Goal: Communication & Community: Share content

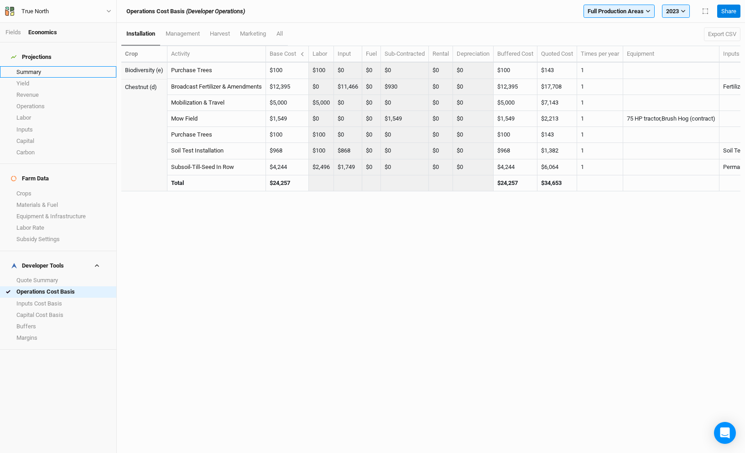
click at [37, 66] on link "Summary" at bounding box center [58, 71] width 116 height 11
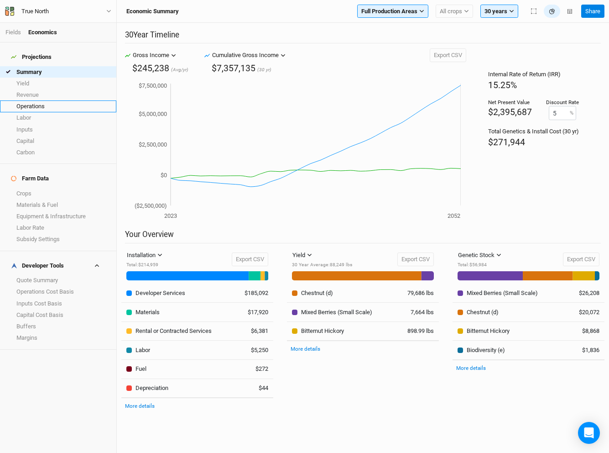
click at [56, 101] on link "Operations" at bounding box center [58, 105] width 116 height 11
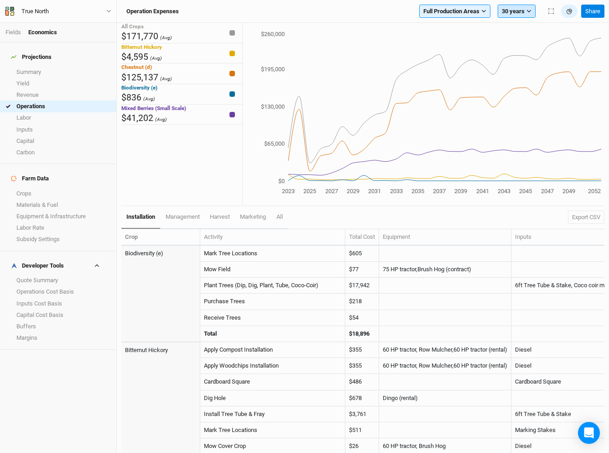
click at [512, 8] on button "30 years" at bounding box center [517, 12] width 38 height 14
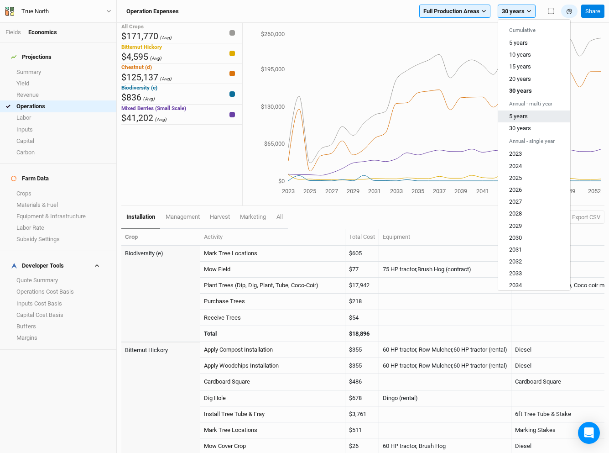
click at [519, 115] on span "5 years" at bounding box center [518, 116] width 19 height 7
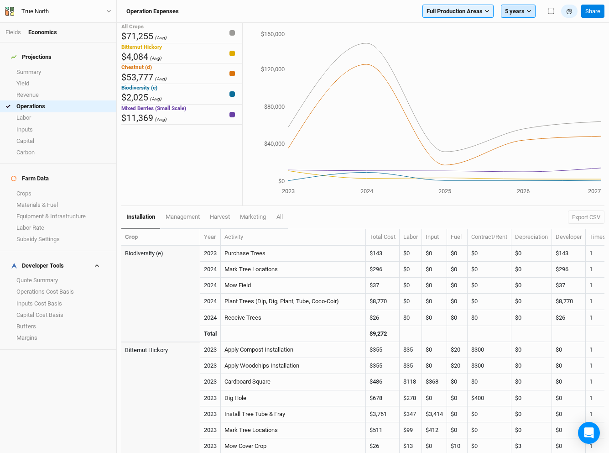
click at [523, 16] on button "5 years" at bounding box center [518, 12] width 35 height 14
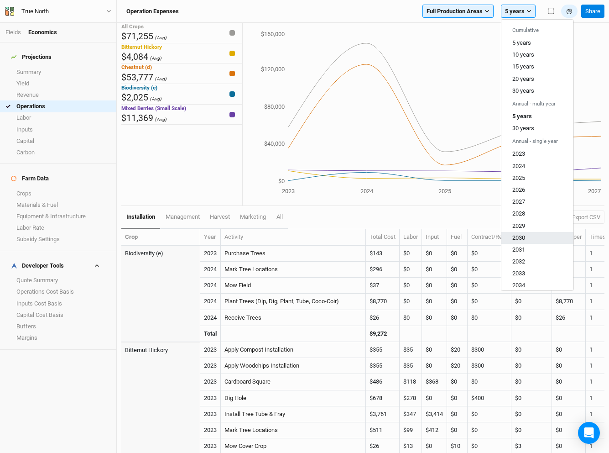
click at [525, 237] on span "2030" at bounding box center [518, 237] width 13 height 7
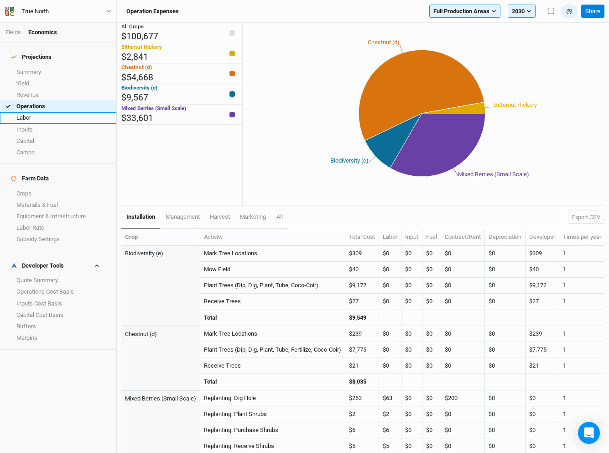
click at [22, 112] on link "Labor" at bounding box center [58, 117] width 116 height 11
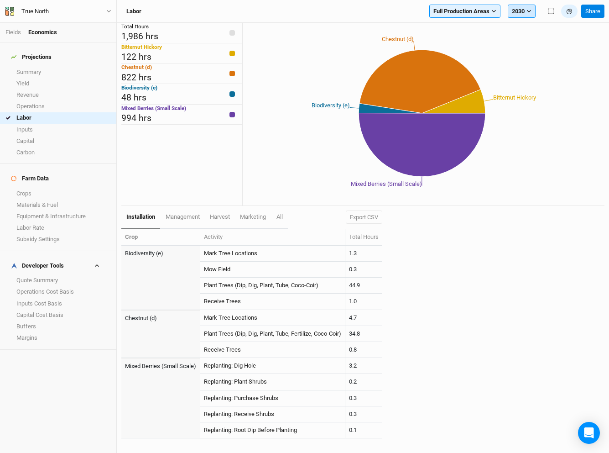
click at [524, 14] on button "2030" at bounding box center [522, 12] width 28 height 14
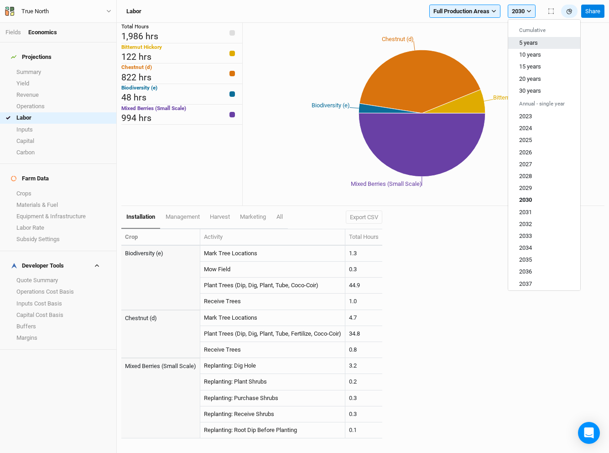
click at [531, 44] on span "5 years" at bounding box center [528, 42] width 19 height 7
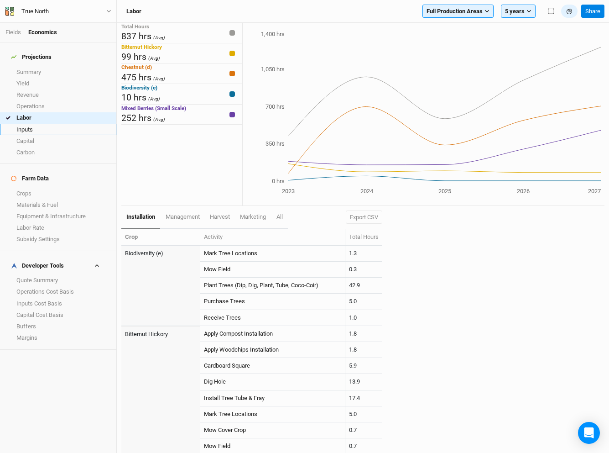
click at [24, 124] on link "Inputs" at bounding box center [58, 129] width 116 height 11
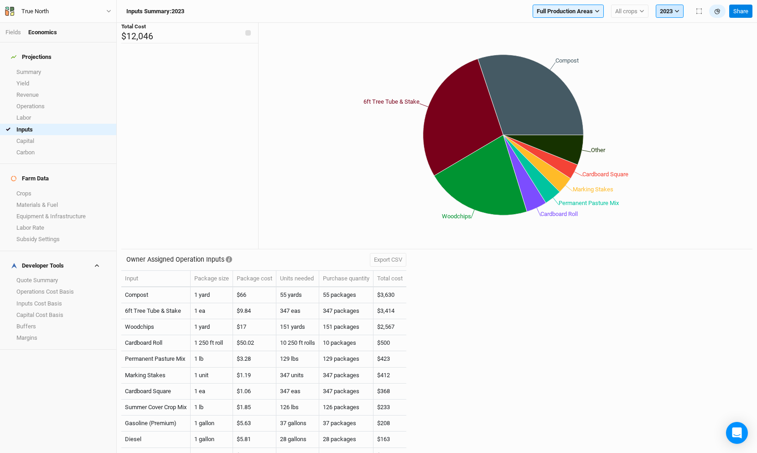
click at [671, 12] on button "2023" at bounding box center [670, 12] width 28 height 14
click at [679, 125] on span "2030" at bounding box center [673, 126] width 13 height 7
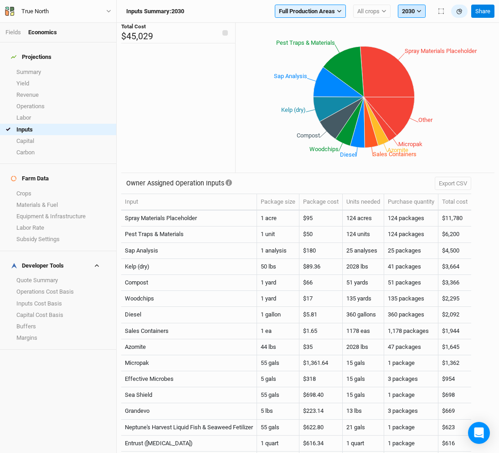
click at [406, 8] on button "2030" at bounding box center [412, 12] width 28 height 14
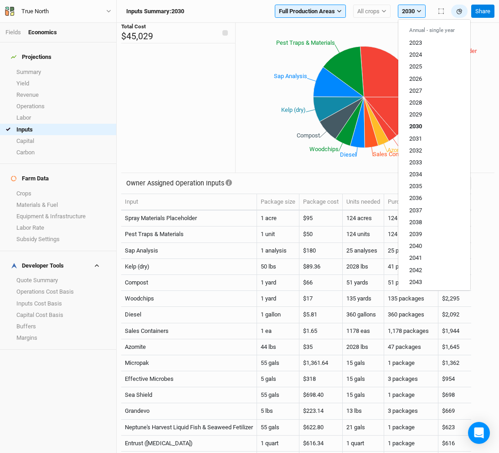
click at [167, 81] on div "Total Cost $45,029" at bounding box center [178, 98] width 114 height 150
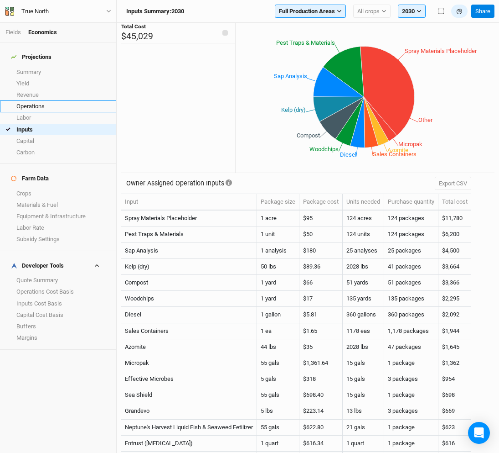
click at [45, 103] on link "Operations" at bounding box center [58, 105] width 116 height 11
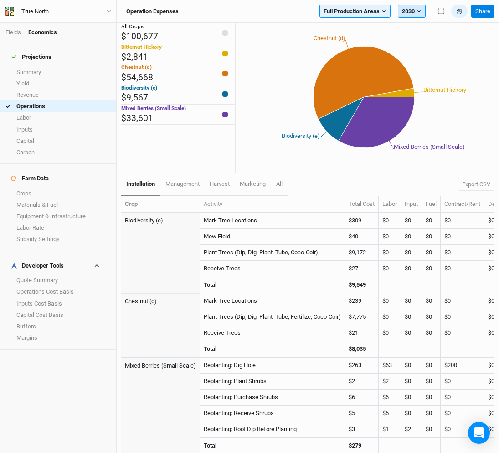
click at [413, 11] on button "2030" at bounding box center [412, 12] width 28 height 14
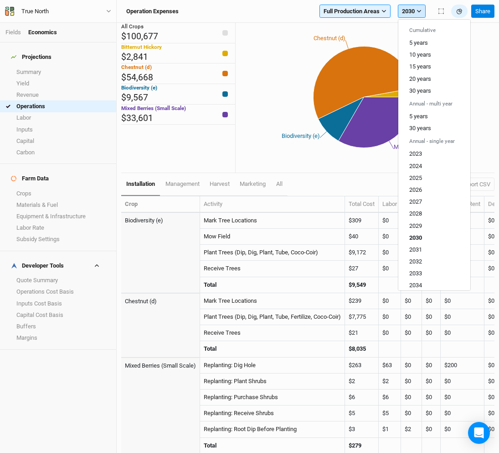
click at [413, 11] on button "2030" at bounding box center [412, 12] width 28 height 14
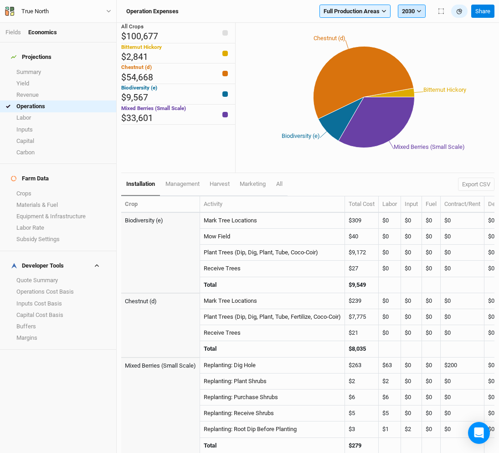
click at [413, 11] on button "2030" at bounding box center [412, 12] width 28 height 14
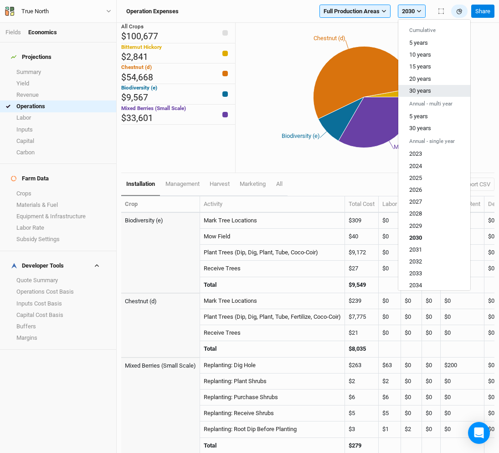
click at [426, 86] on button "30 years" at bounding box center [435, 91] width 72 height 12
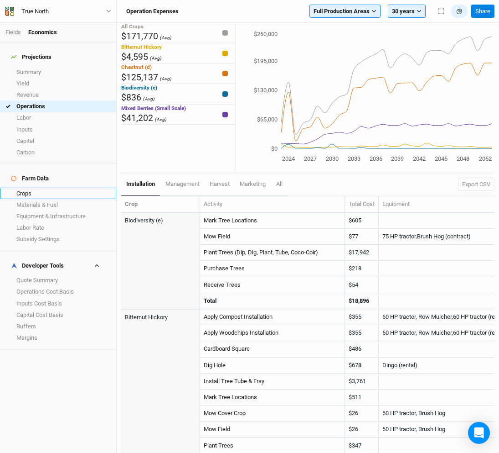
click at [50, 187] on link "Crops" at bounding box center [58, 192] width 116 height 11
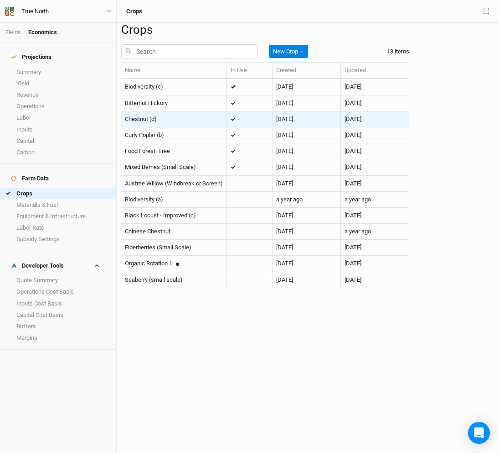
click at [192, 123] on div "Chestnut (d)" at bounding box center [174, 119] width 98 height 8
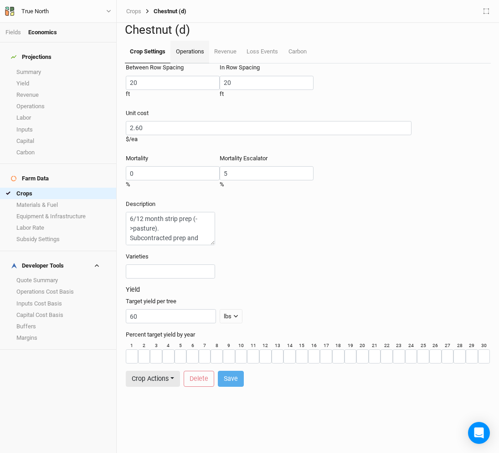
click at [193, 63] on link "Operations" at bounding box center [190, 52] width 38 height 23
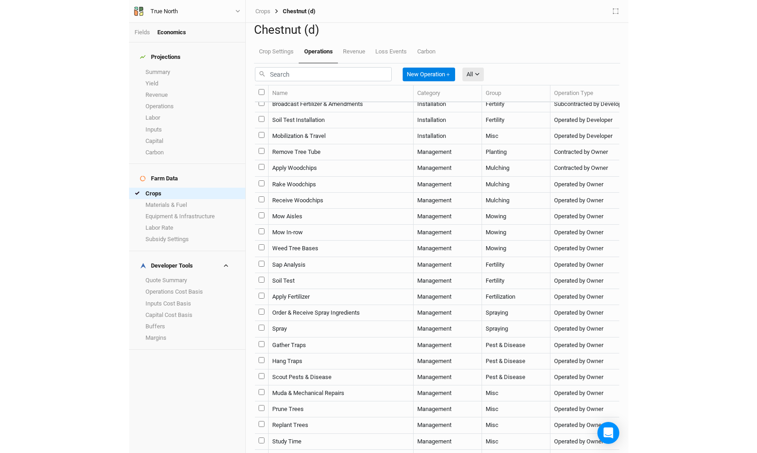
scroll to position [120, 0]
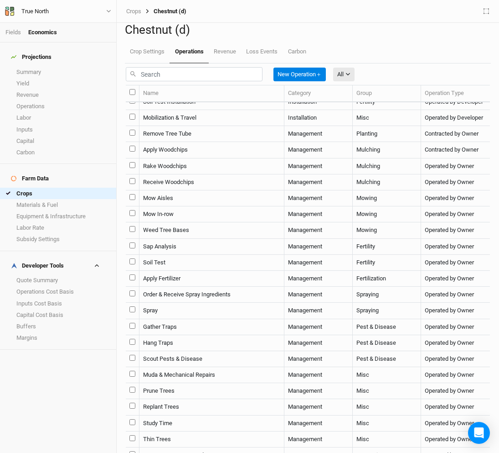
click at [179, 94] on td "Broadcast Fertilizer & Amendments" at bounding box center [212, 86] width 145 height 16
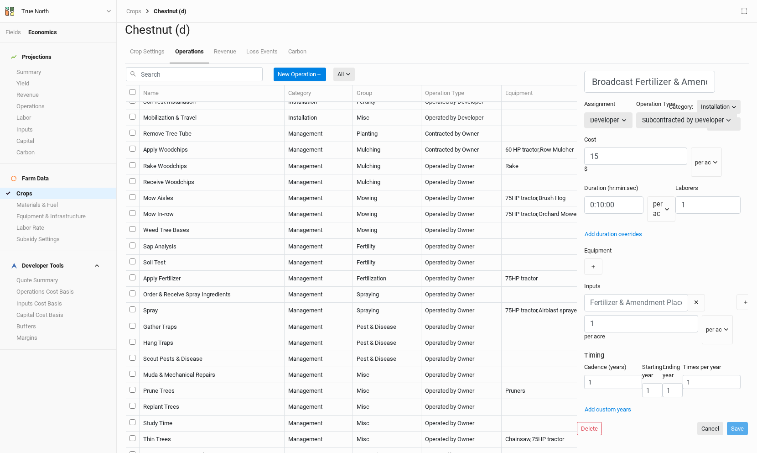
click at [135, 88] on input "select this item" at bounding box center [133, 85] width 6 height 6
checkbox input "false"
click at [234, 222] on td "Mow In-row" at bounding box center [212, 214] width 145 height 16
type input "Mow In-row"
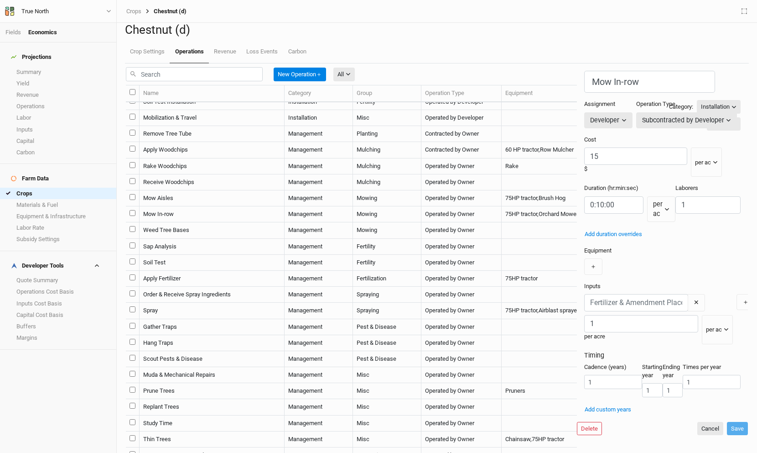
type input "0:00:00.718"
type input "2"
type input "3"
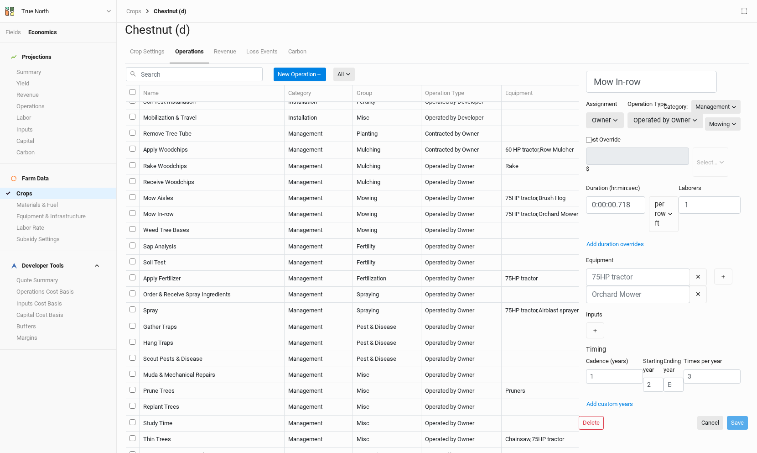
click at [234, 206] on td "Mow Aisles" at bounding box center [212, 198] width 145 height 16
type input "Mow Aisles"
type input "0:06:36"
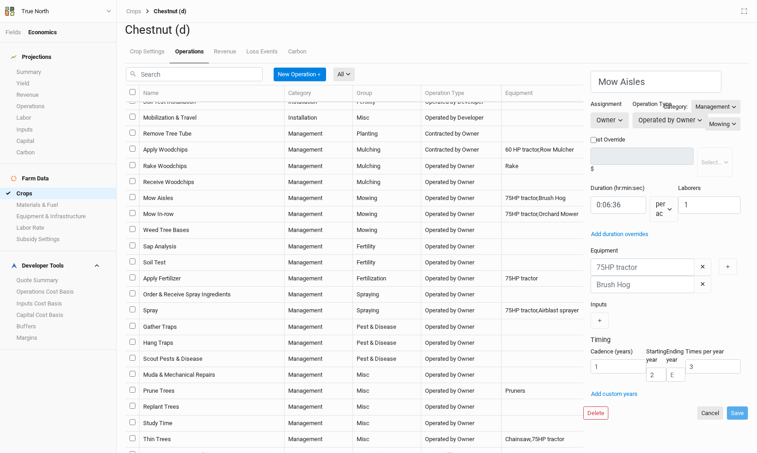
click at [206, 94] on td "Broadcast Fertilizer & Amendments" at bounding box center [212, 86] width 145 height 16
type input "Broadcast Fertilizer & Amendments"
type input "15"
type input "0:10:00"
type input "1"
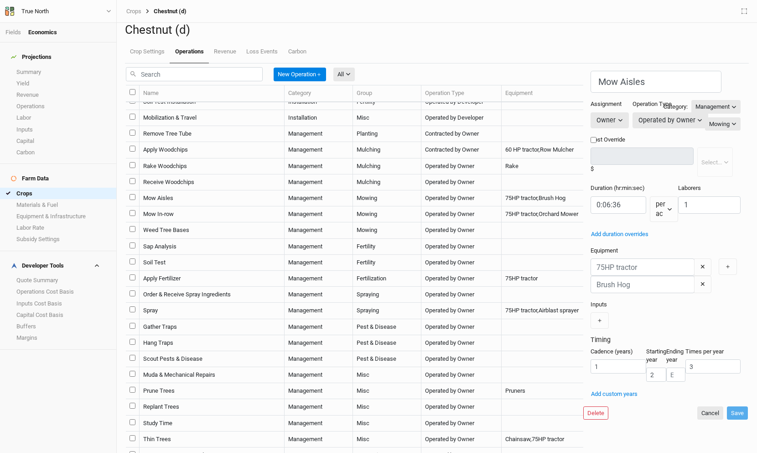
type input "1"
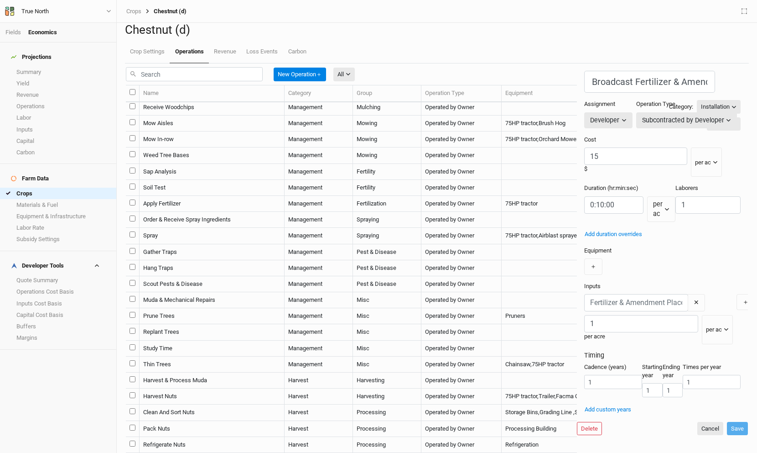
scroll to position [200, 0]
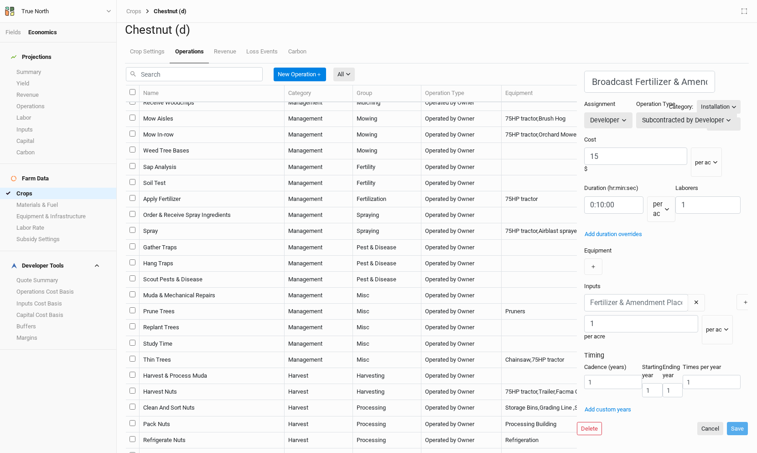
click at [233, 207] on td "Apply Fertilizer" at bounding box center [212, 199] width 145 height 16
type input "Apply Fertilizer"
type input "0:00:28"
type input "4"
type input "9"
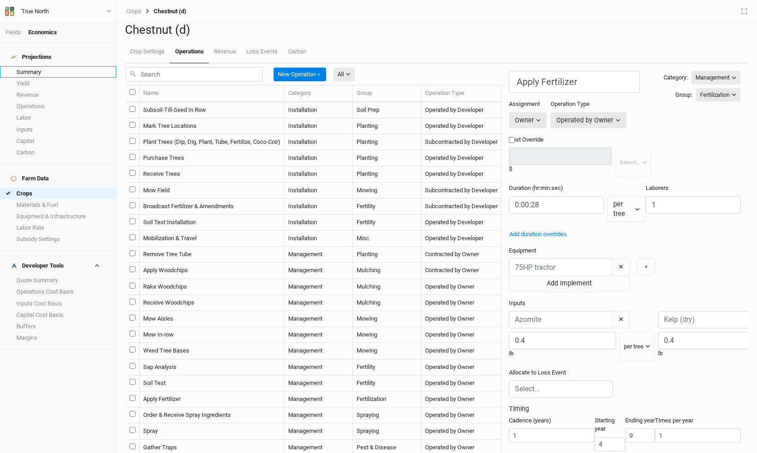
click at [36, 66] on link "Summary" at bounding box center [58, 71] width 116 height 11
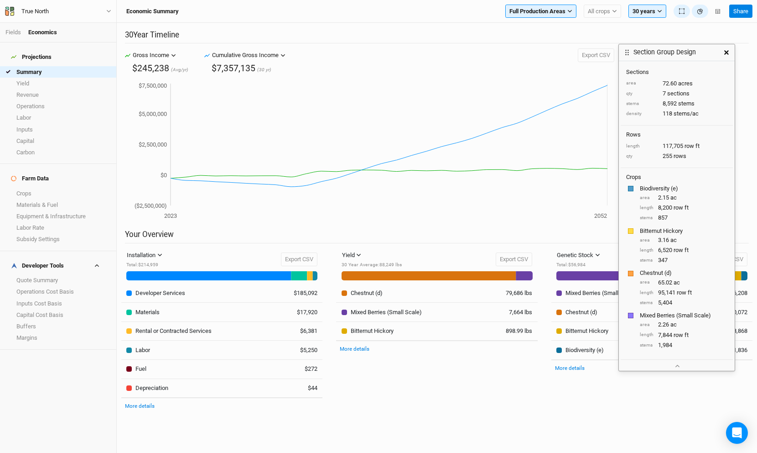
drag, startPoint x: 361, startPoint y: 7, endPoint x: 663, endPoint y: 49, distance: 305.3
click at [663, 49] on h3 "Section Group Design" at bounding box center [665, 52] width 62 height 8
click at [675, 364] on icon "button" at bounding box center [673, 363] width 5 height 5
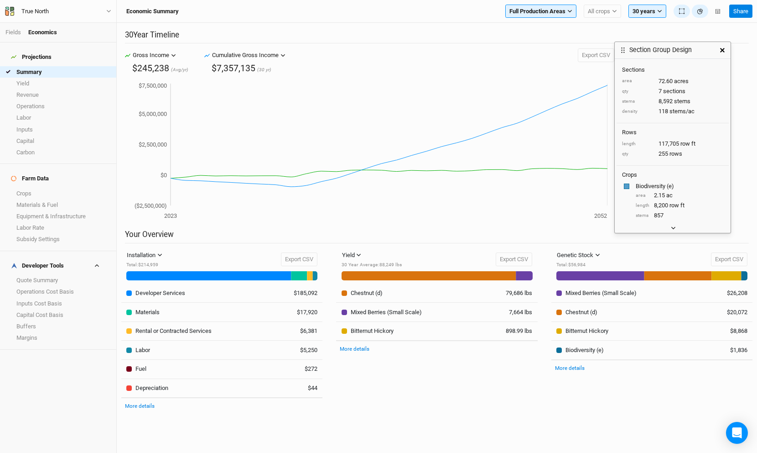
click at [676, 227] on button "button" at bounding box center [673, 228] width 15 height 10
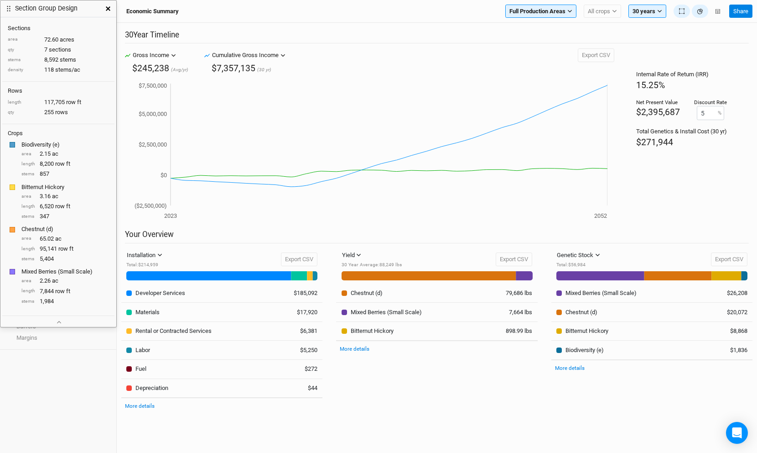
drag, startPoint x: 657, startPoint y: 47, endPoint x: 31, endPoint y: 5, distance: 627.3
click at [31, 5] on h3 "Section Group Design" at bounding box center [46, 9] width 62 height 8
click at [595, 13] on span "All crops" at bounding box center [599, 11] width 22 height 9
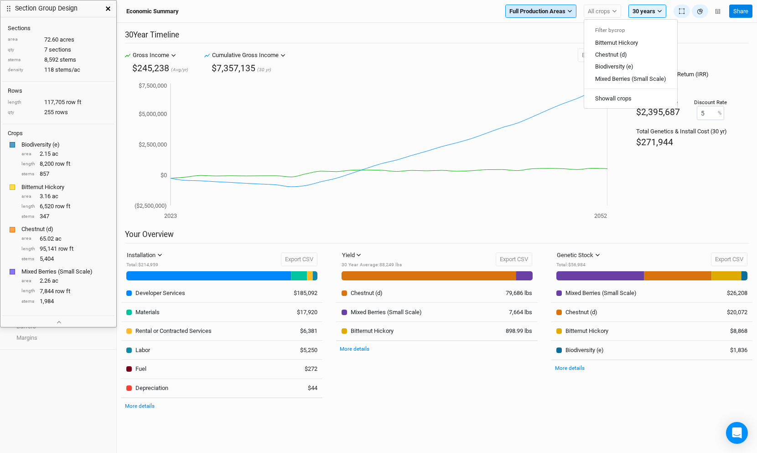
click at [564, 13] on span "Full Production Areas" at bounding box center [538, 11] width 56 height 9
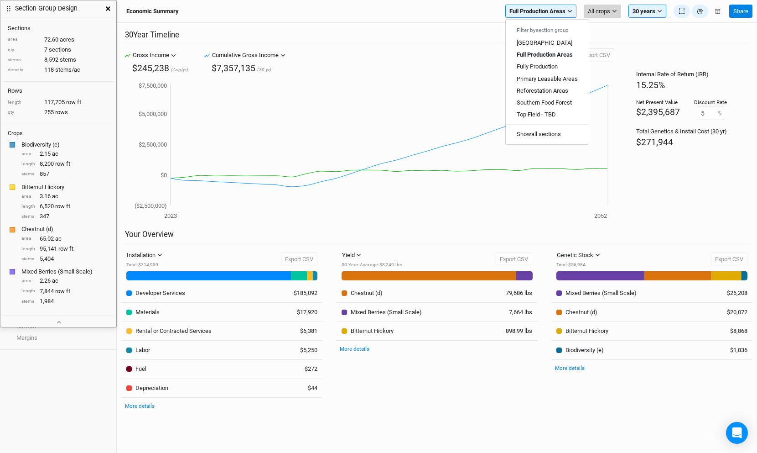
click at [599, 10] on span "All crops" at bounding box center [599, 11] width 22 height 9
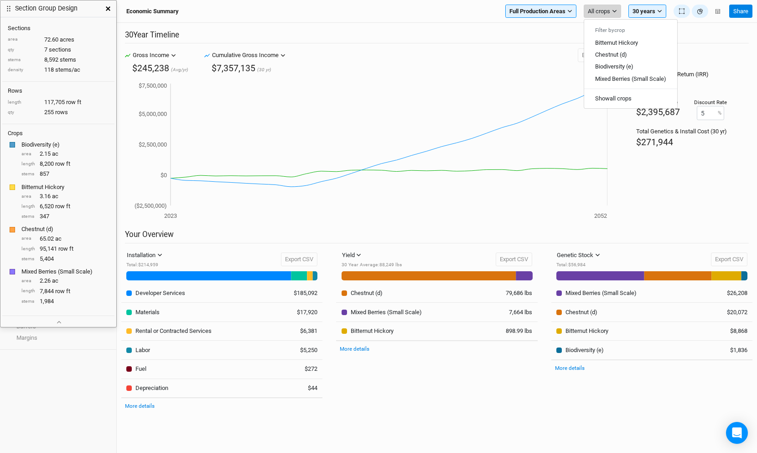
click at [599, 10] on span "All crops" at bounding box center [599, 11] width 22 height 9
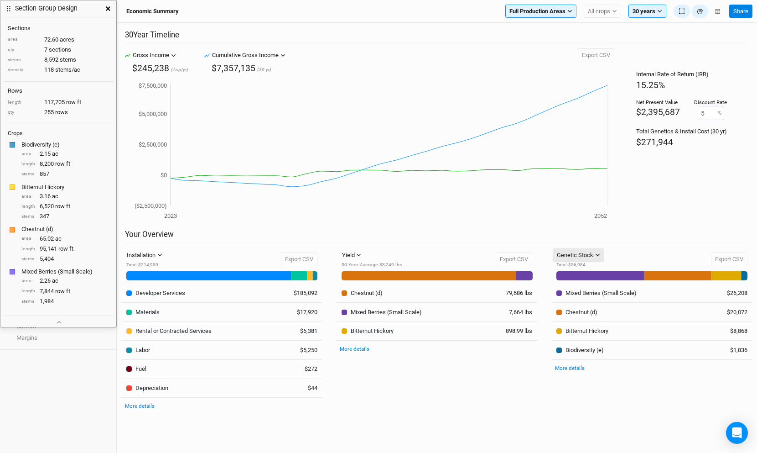
click at [585, 251] on div "Genetic Stock" at bounding box center [575, 254] width 36 height 9
click at [589, 258] on div "Genetic Stock" at bounding box center [575, 254] width 36 height 9
click at [593, 261] on button "Genetic Stock" at bounding box center [579, 255] width 52 height 14
click at [596, 289] on span "Equipment & Infra" at bounding box center [593, 287] width 59 height 10
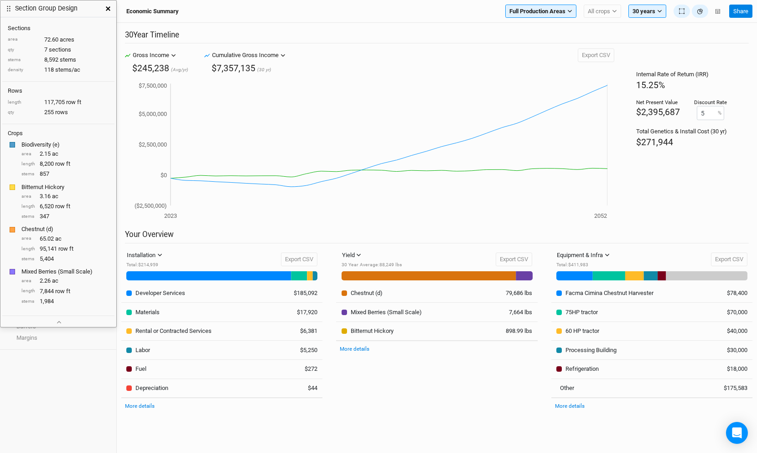
click at [584, 428] on div "30 Year Timeline Gross Income Gross Income Cumulative Gross Income Revenue CapE…" at bounding box center [437, 238] width 640 height 430
click at [104, 8] on button "button" at bounding box center [108, 8] width 16 height 16
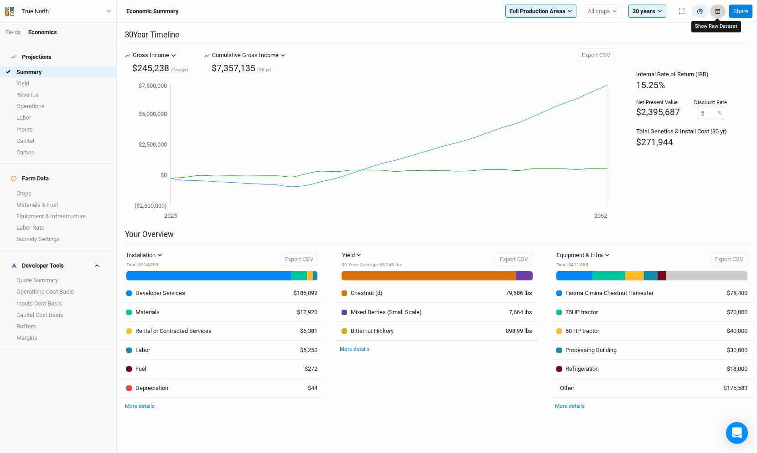
click at [720, 10] on button "button" at bounding box center [718, 12] width 16 height 14
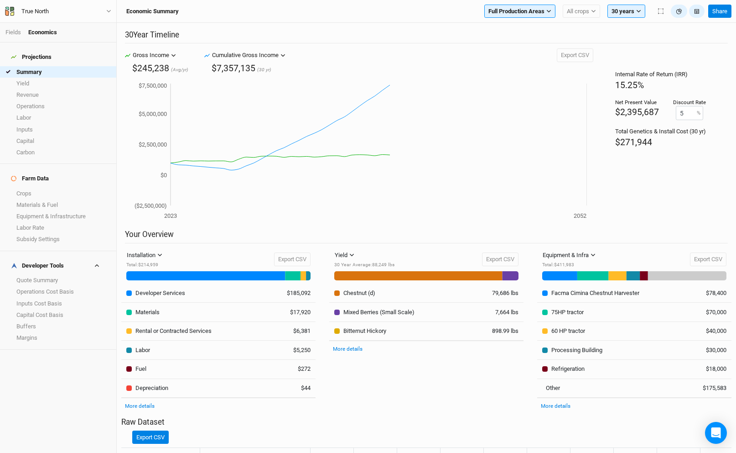
scroll to position [355, 0]
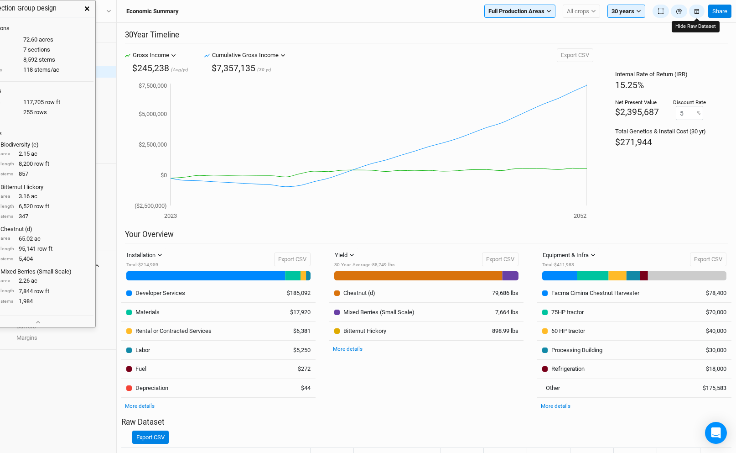
click at [83, 8] on button "button" at bounding box center [87, 8] width 16 height 16
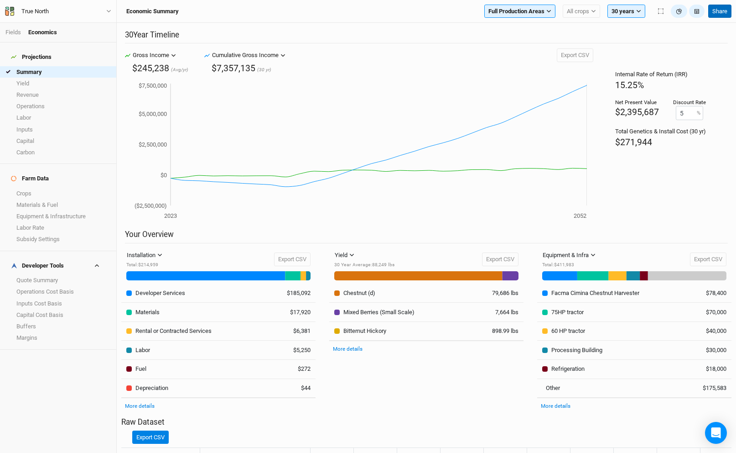
click at [722, 12] on button "Share" at bounding box center [719, 12] width 23 height 14
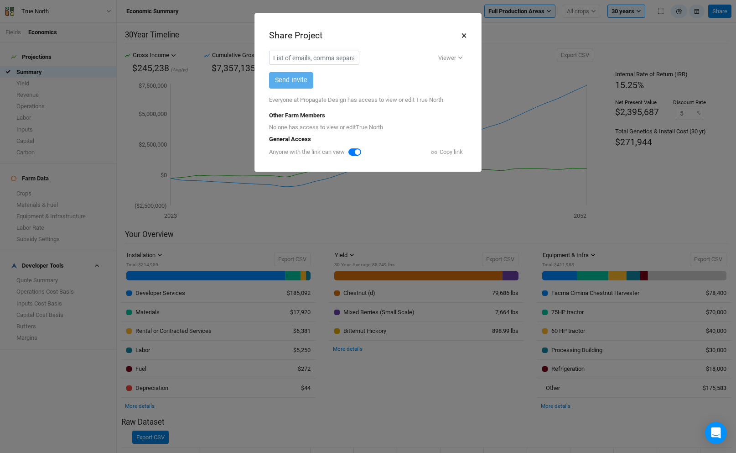
click at [467, 36] on button "×" at bounding box center [464, 36] width 6 height 16
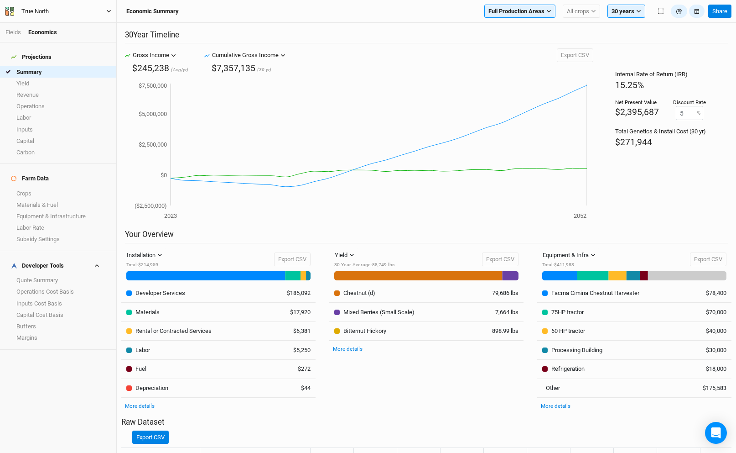
click at [72, 14] on button "True North" at bounding box center [58, 11] width 107 height 10
click at [42, 9] on div "True North" at bounding box center [34, 11] width 27 height 9
click at [5, 5] on button "Sample" at bounding box center [58, 11] width 107 height 13
click at [31, 13] on input "Sample Farm" at bounding box center [60, 11] width 79 height 12
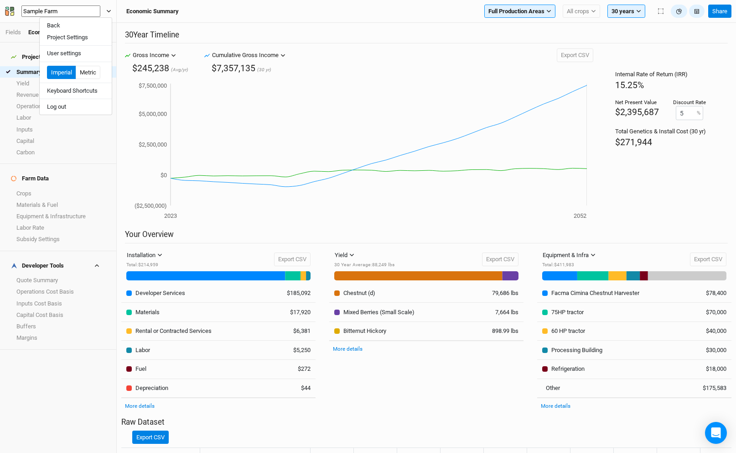
click at [31, 13] on input "Sample Farm" at bounding box center [60, 11] width 79 height 12
type input "[PERSON_NAME] Farm"
click at [364, 248] on div "Yield Yield Revenue Carbon 30 Year Average : 88,249 lbs Export CSV 30 Year Aver…" at bounding box center [427, 331] width 208 height 166
click at [720, 10] on button "Share" at bounding box center [719, 12] width 23 height 14
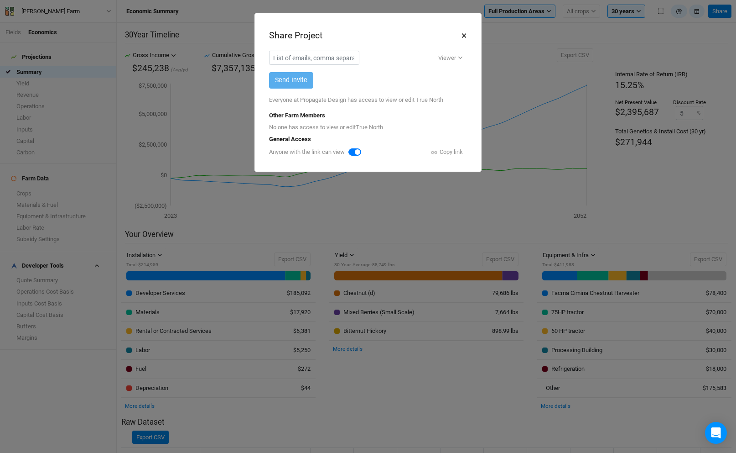
click at [463, 36] on button "×" at bounding box center [464, 36] width 6 height 16
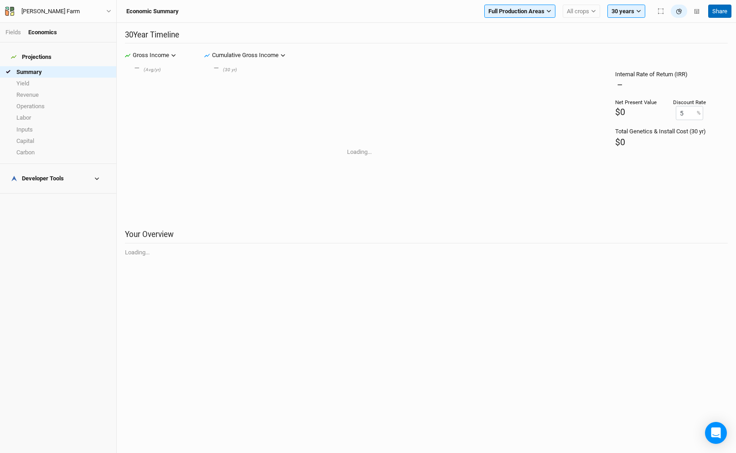
click at [720, 10] on button "Share" at bounding box center [719, 12] width 23 height 14
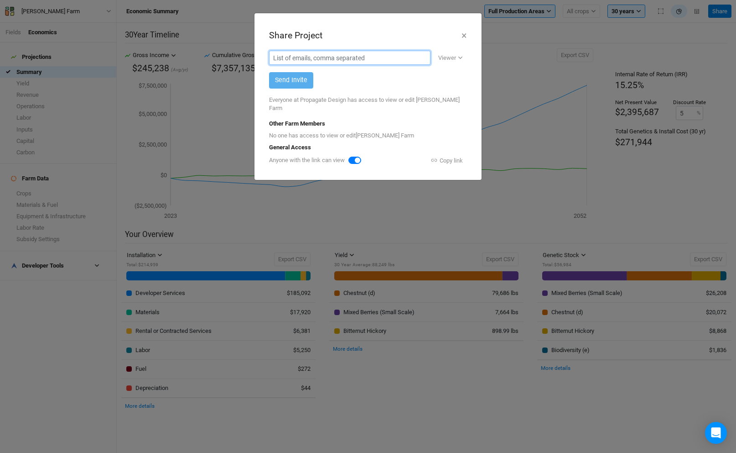
click at [319, 59] on input "text" at bounding box center [349, 58] width 161 height 14
drag, startPoint x: 350, startPoint y: 59, endPoint x: 328, endPoint y: 58, distance: 22.8
click at [328, 58] on input "[PERSON_NAME][EMAIL_ADDRESS][DOMAIN_NAME]" at bounding box center [349, 58] width 161 height 14
type input "[PERSON_NAME][EMAIL_ADDRESS][DOMAIN_NAME]"
click at [445, 57] on div "Viewer" at bounding box center [447, 57] width 18 height 9
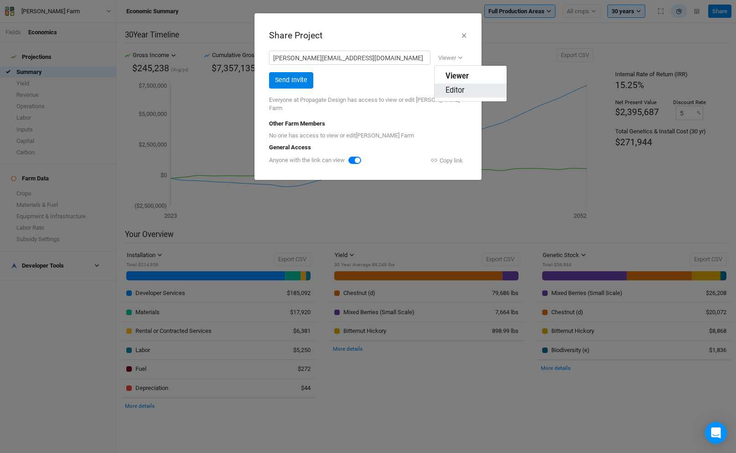
click at [458, 92] on span "Editor" at bounding box center [455, 90] width 19 height 10
click at [300, 82] on button "Send Invite" at bounding box center [291, 80] width 44 height 16
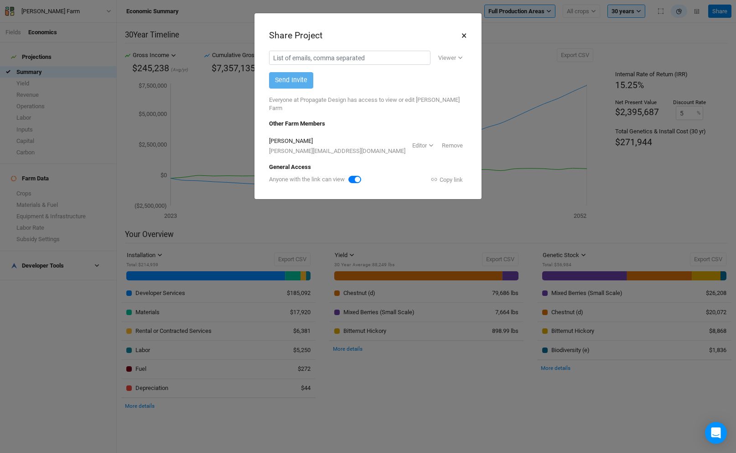
click at [463, 31] on button "×" at bounding box center [464, 36] width 6 height 16
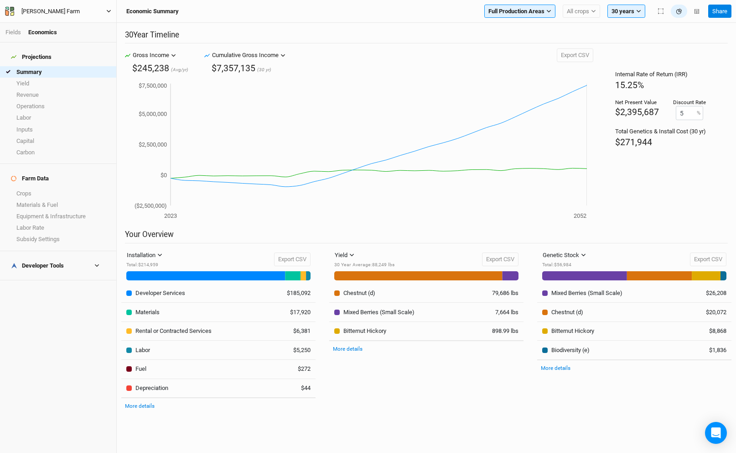
click at [49, 7] on div "[PERSON_NAME] Farm" at bounding box center [50, 11] width 58 height 9
click at [54, 22] on button "Back" at bounding box center [76, 26] width 72 height 12
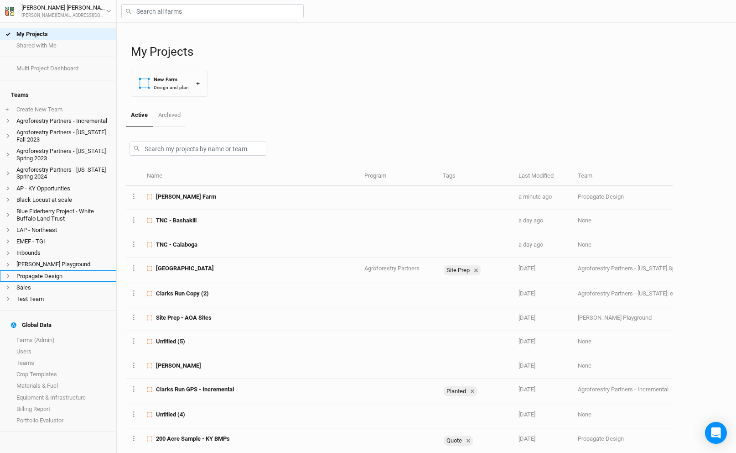
click at [64, 272] on li "Propagate Design" at bounding box center [58, 275] width 116 height 11
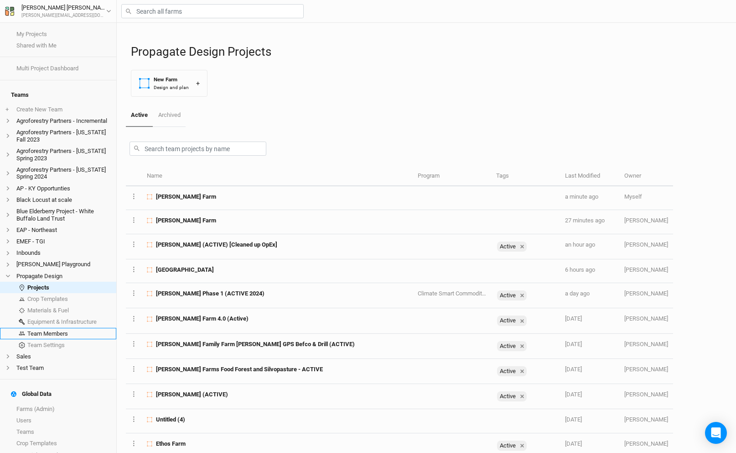
click at [64, 328] on link "Team Members" at bounding box center [58, 333] width 116 height 11
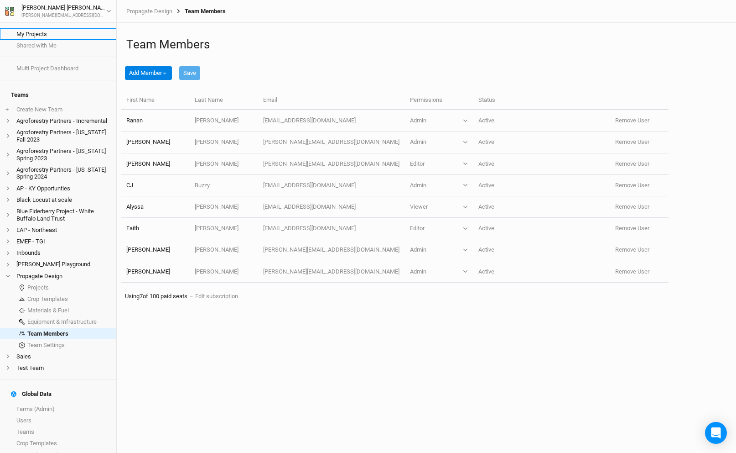
click at [33, 34] on link "My Projects" at bounding box center [58, 33] width 116 height 11
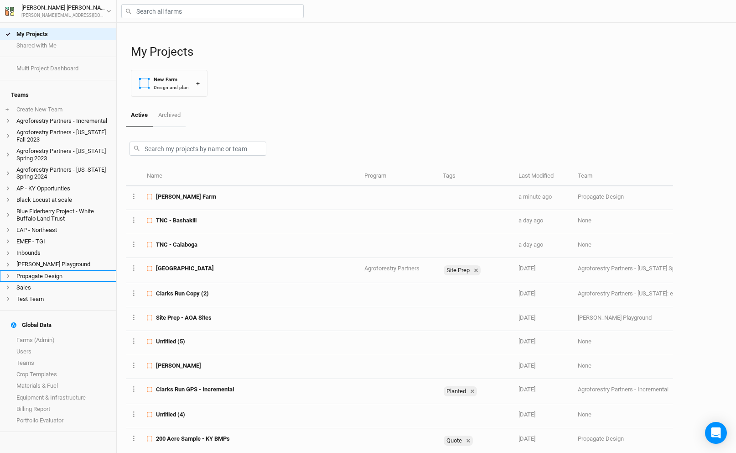
click at [47, 270] on li "Propagate Design" at bounding box center [58, 275] width 116 height 11
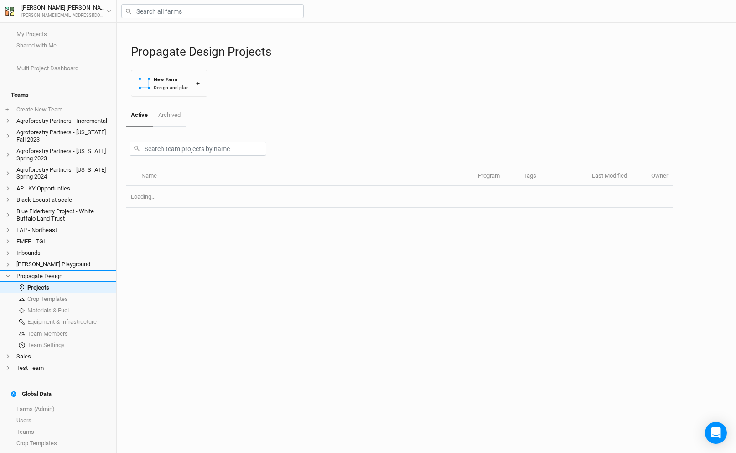
scroll to position [36, 0]
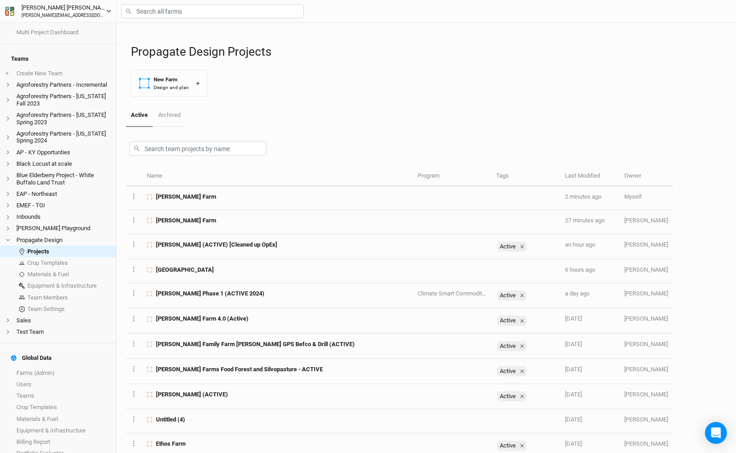
click at [69, 11] on div "[PERSON_NAME]" at bounding box center [63, 7] width 85 height 9
click at [69, 82] on button "Log out" at bounding box center [76, 82] width 72 height 12
